Goal: Find specific page/section: Find specific page/section

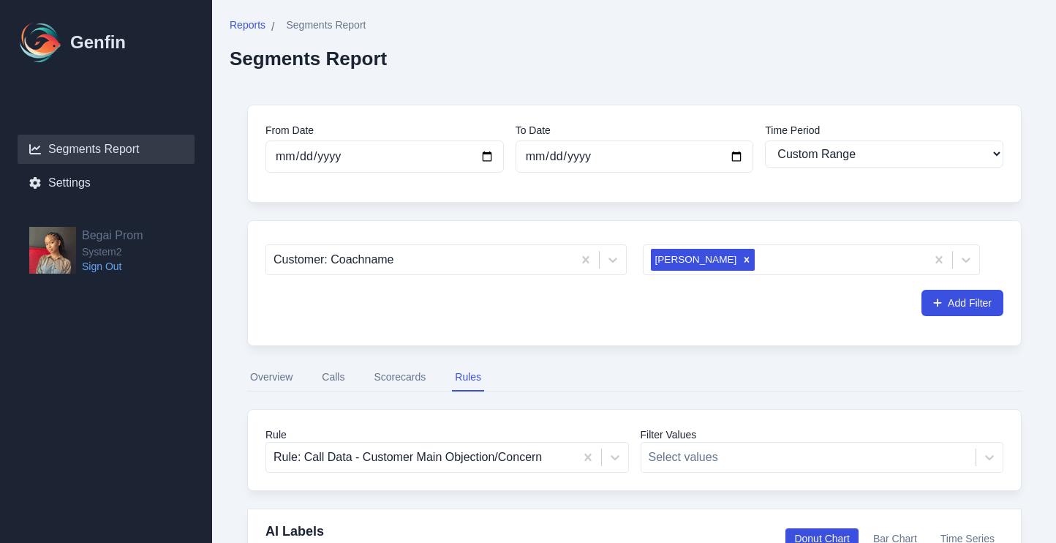
select select "custom"
click at [742, 262] on icon "Remove Aubrie Geedey" at bounding box center [747, 260] width 10 height 10
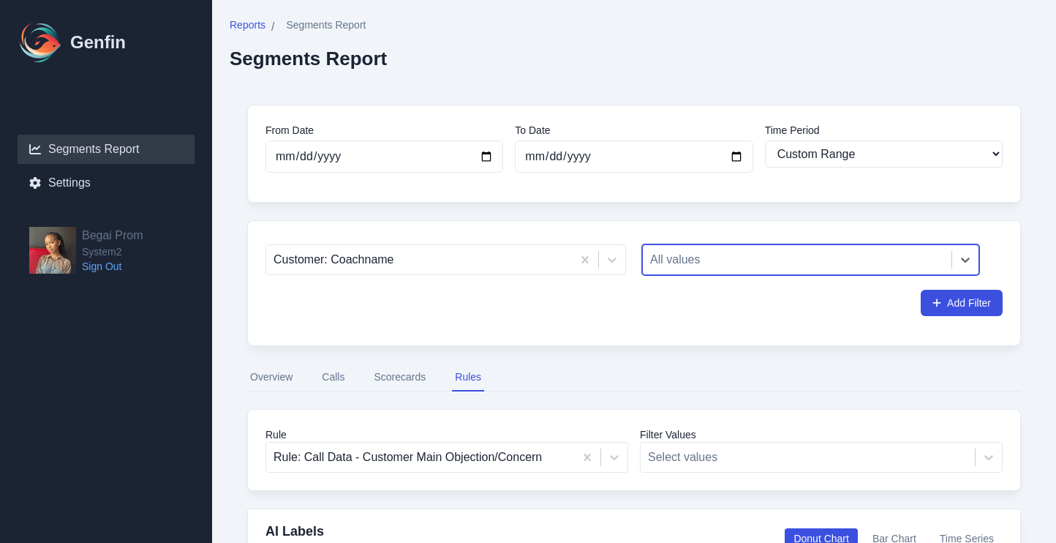
type input "r"
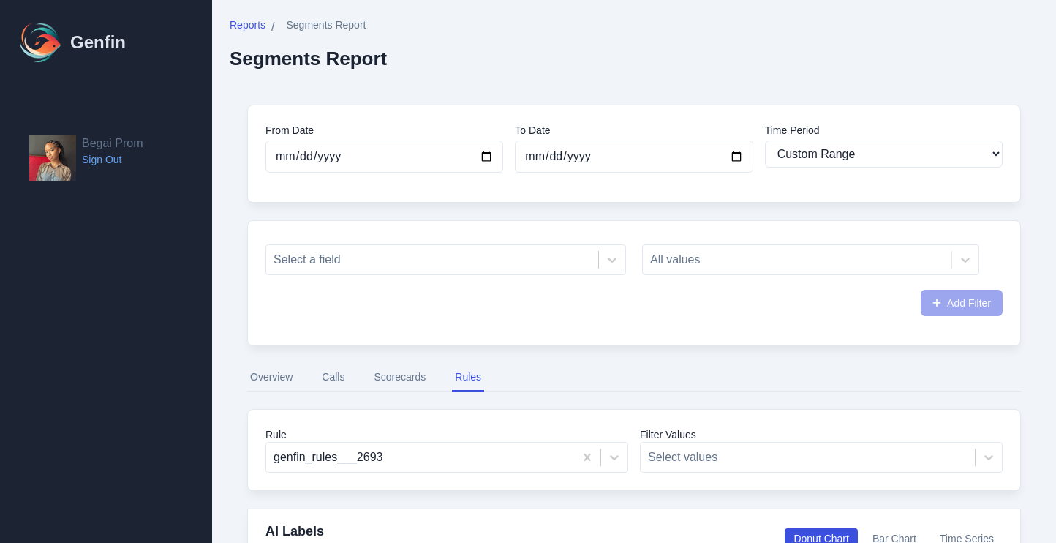
select select "custom"
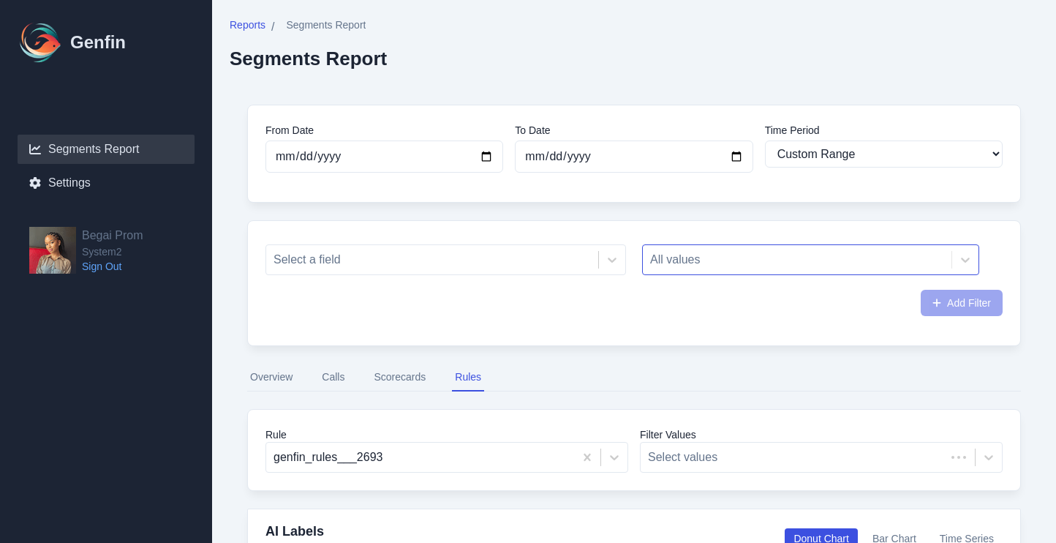
click at [685, 263] on div at bounding box center [797, 259] width 294 height 20
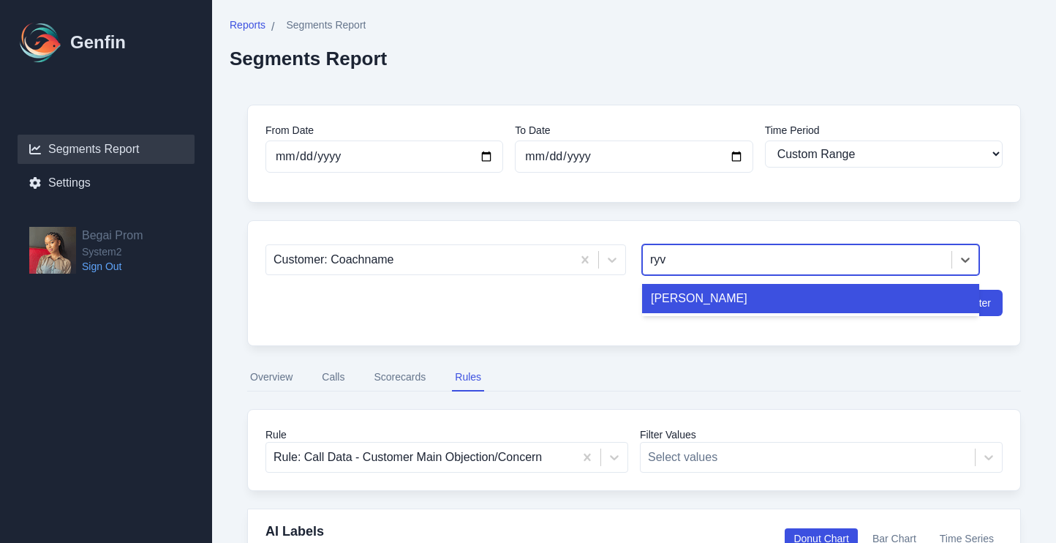
type input "ryvv"
click at [707, 303] on div "[PERSON_NAME]" at bounding box center [810, 298] width 337 height 29
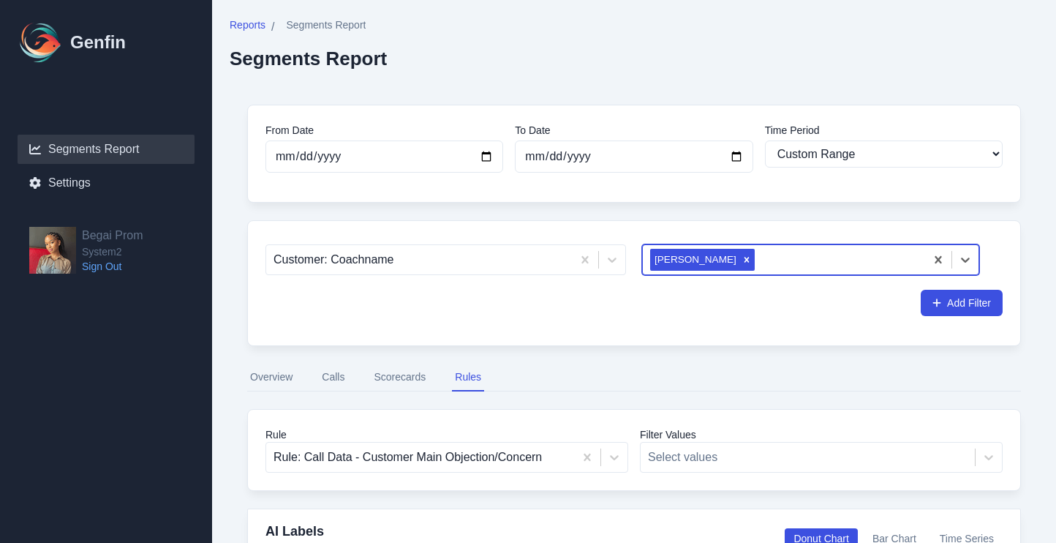
click at [686, 315] on div "Add Filter" at bounding box center [634, 303] width 737 height 26
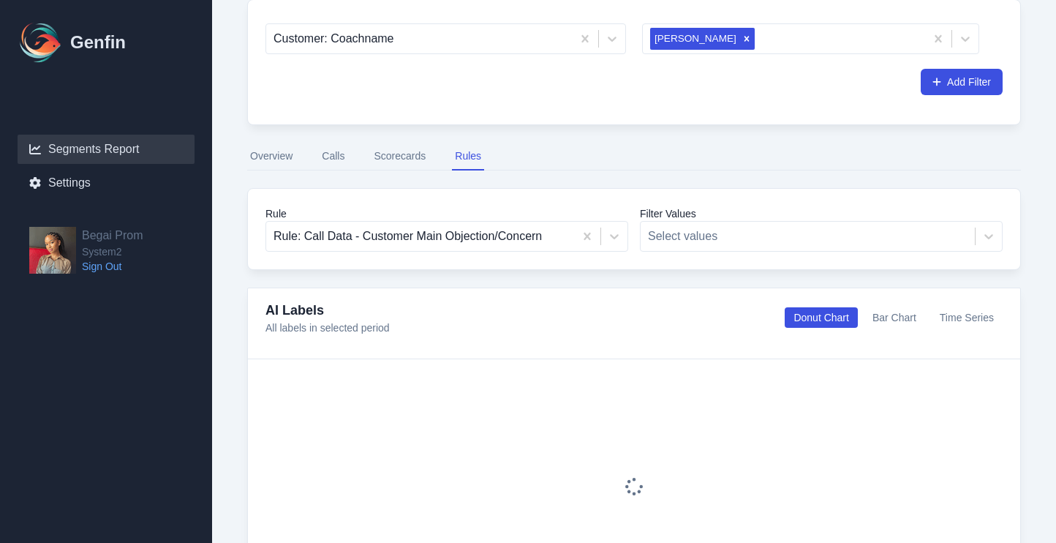
scroll to position [245, 0]
